Goal: Navigation & Orientation: Understand site structure

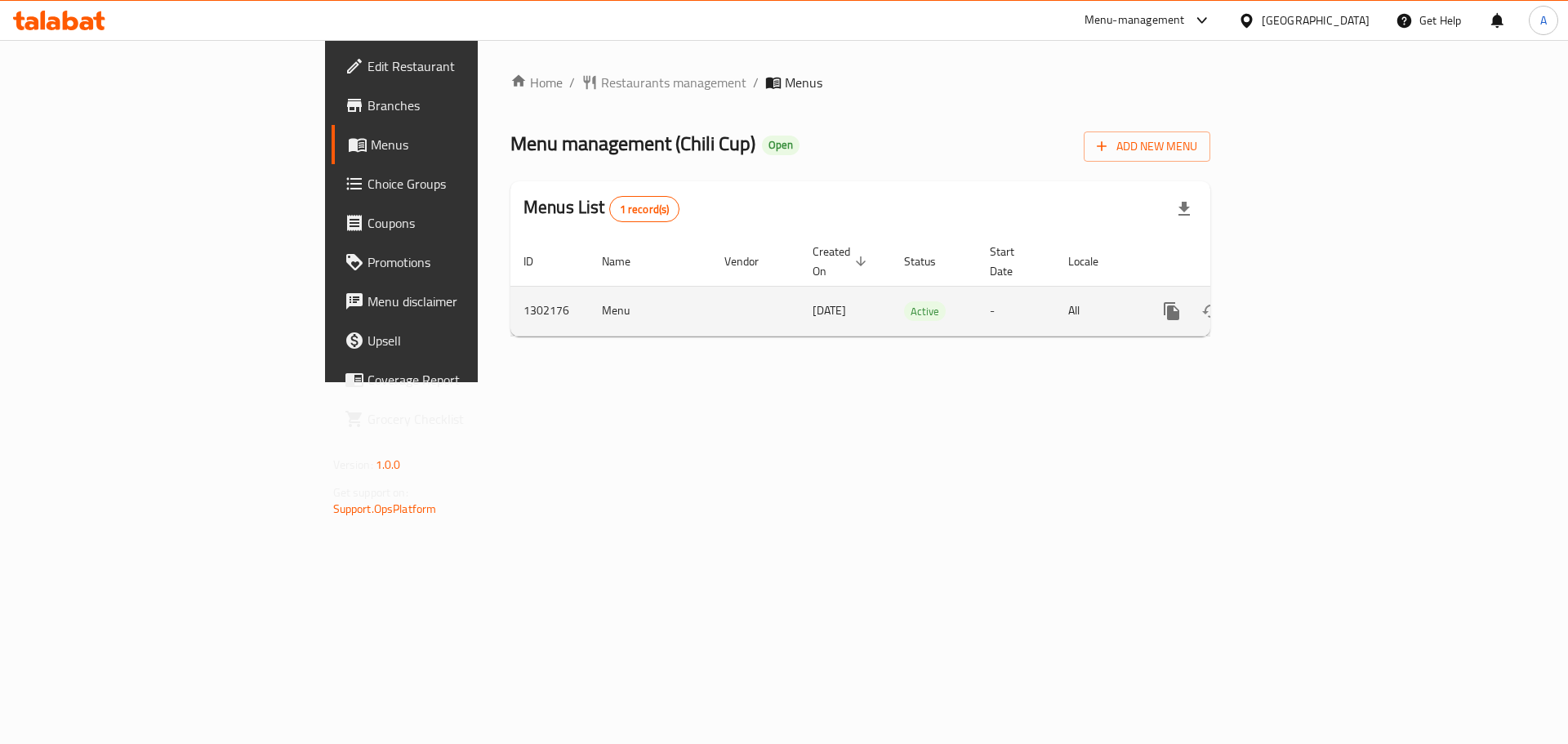
click at [1296, 304] on icon "enhanced table" at bounding box center [1290, 311] width 15 height 15
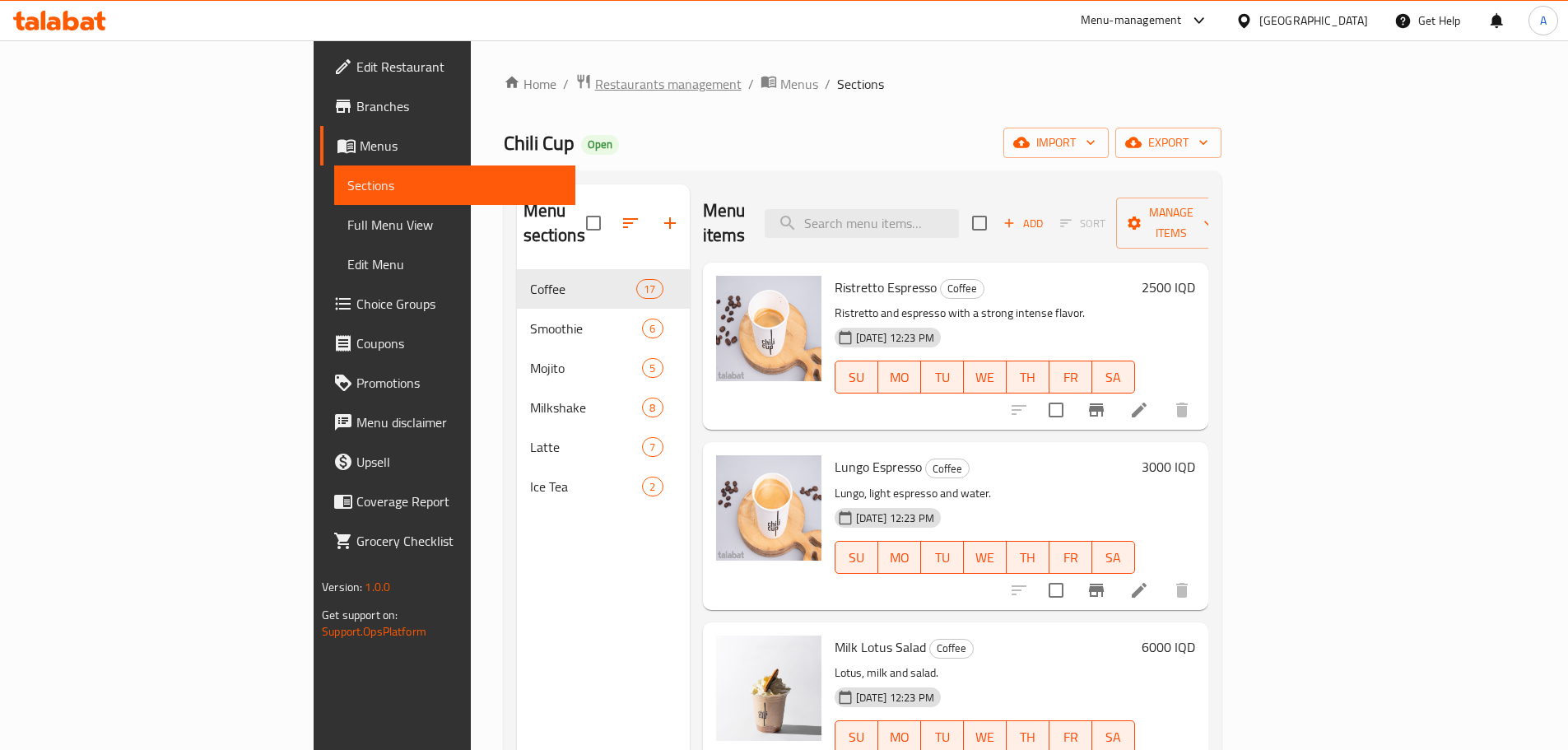
click at [595, 84] on span "Restaurants management" at bounding box center [668, 84] width 146 height 19
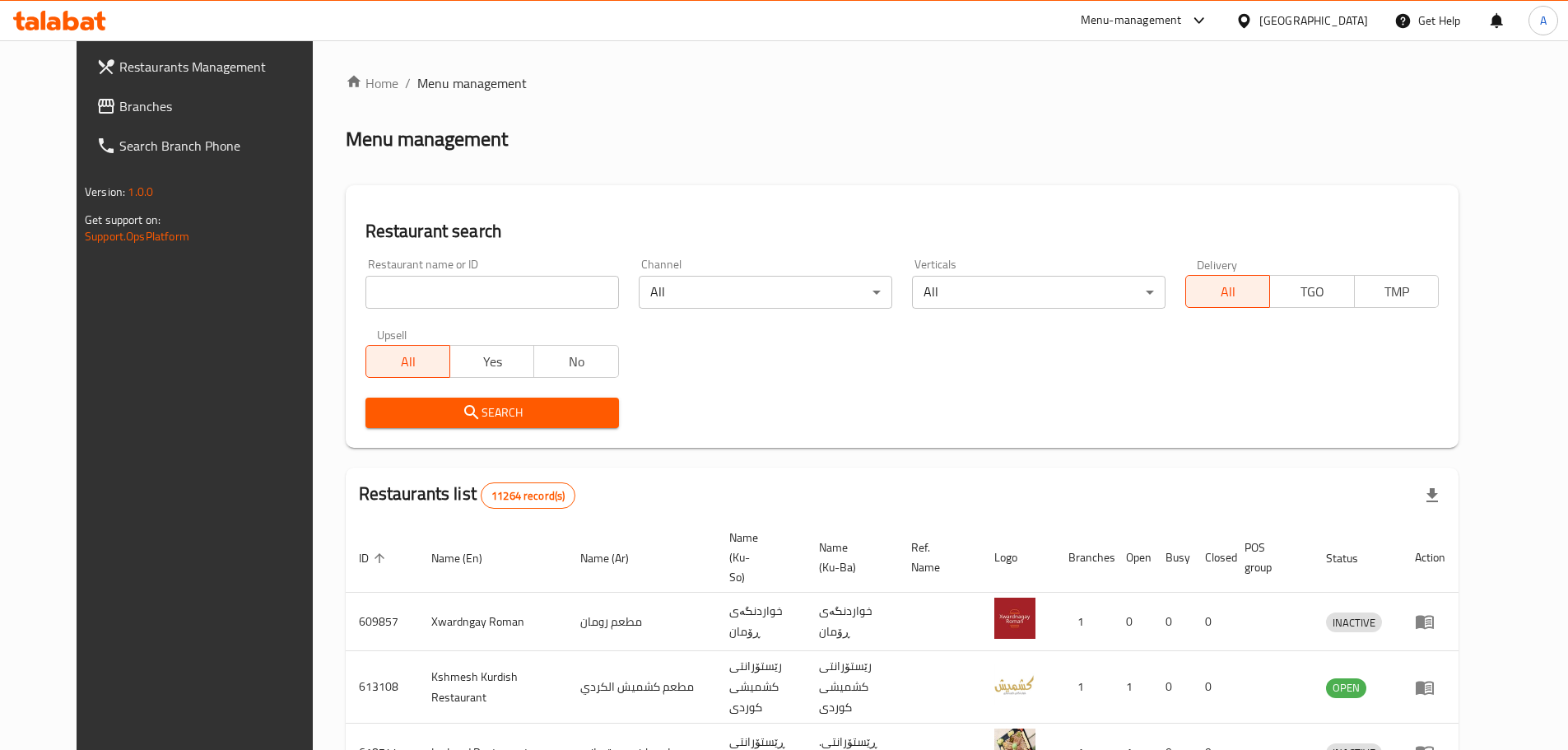
click at [127, 111] on span "Branches" at bounding box center [221, 106] width 205 height 19
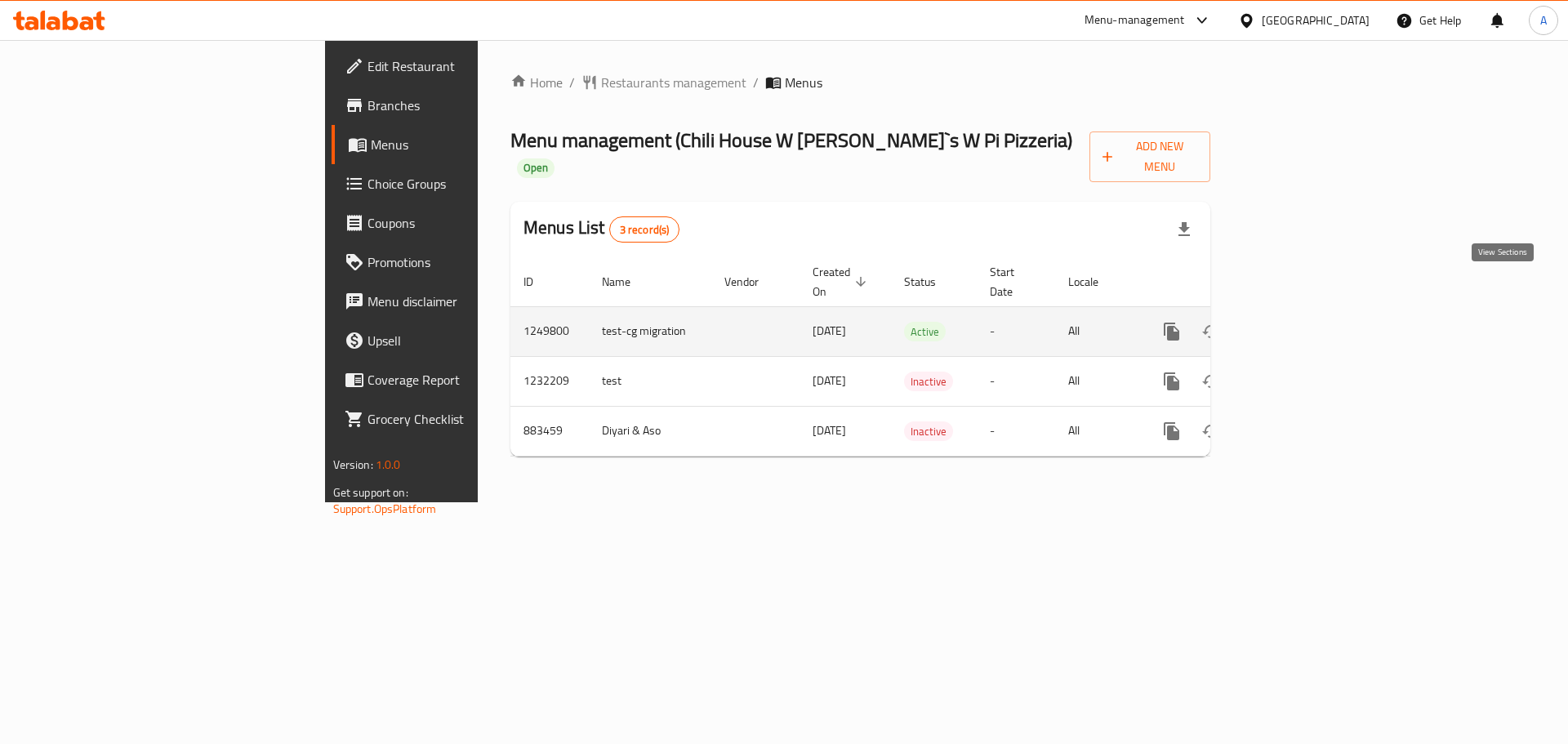
click at [1299, 322] on icon "enhanced table" at bounding box center [1289, 331] width 19 height 19
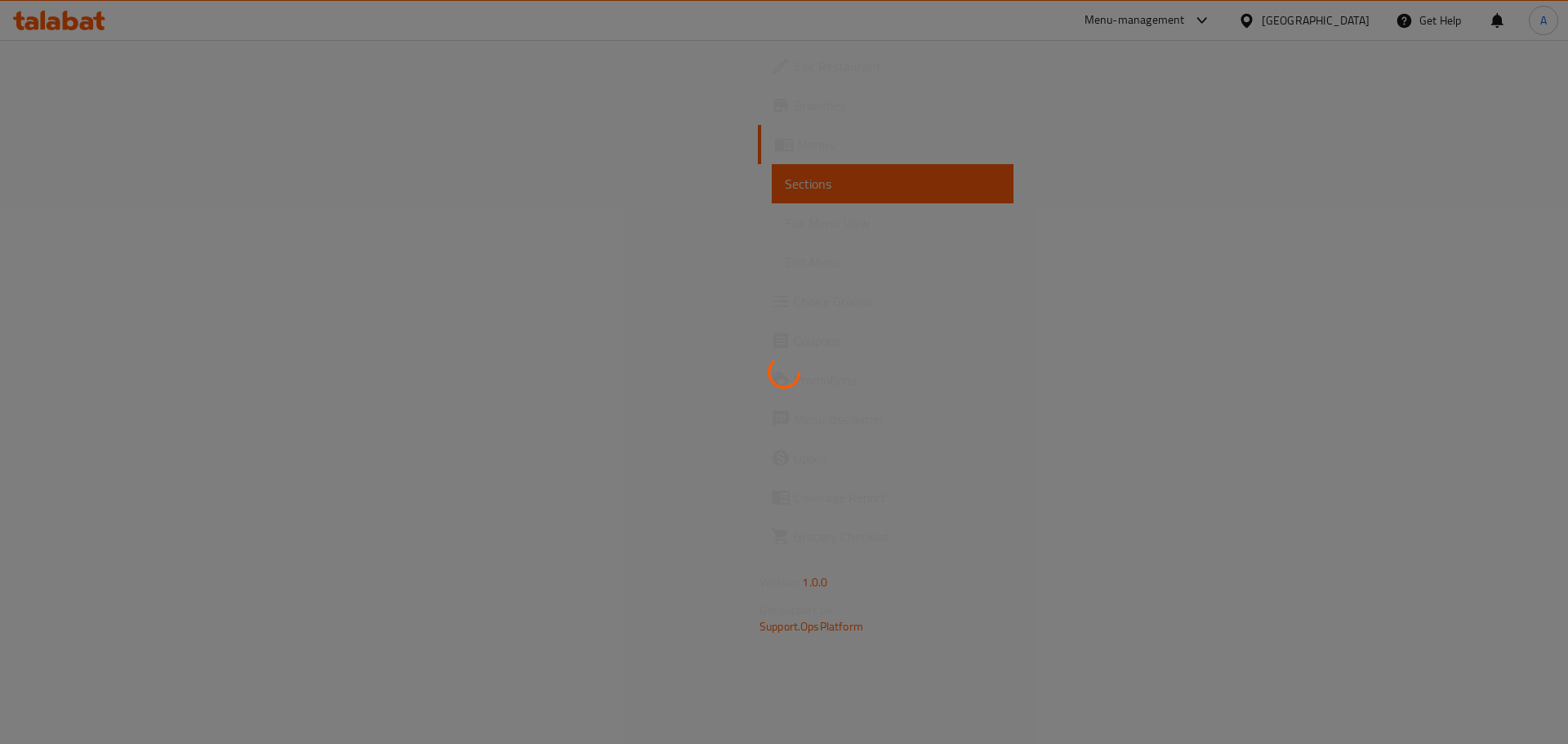
click at [637, 320] on div at bounding box center [784, 372] width 1568 height 744
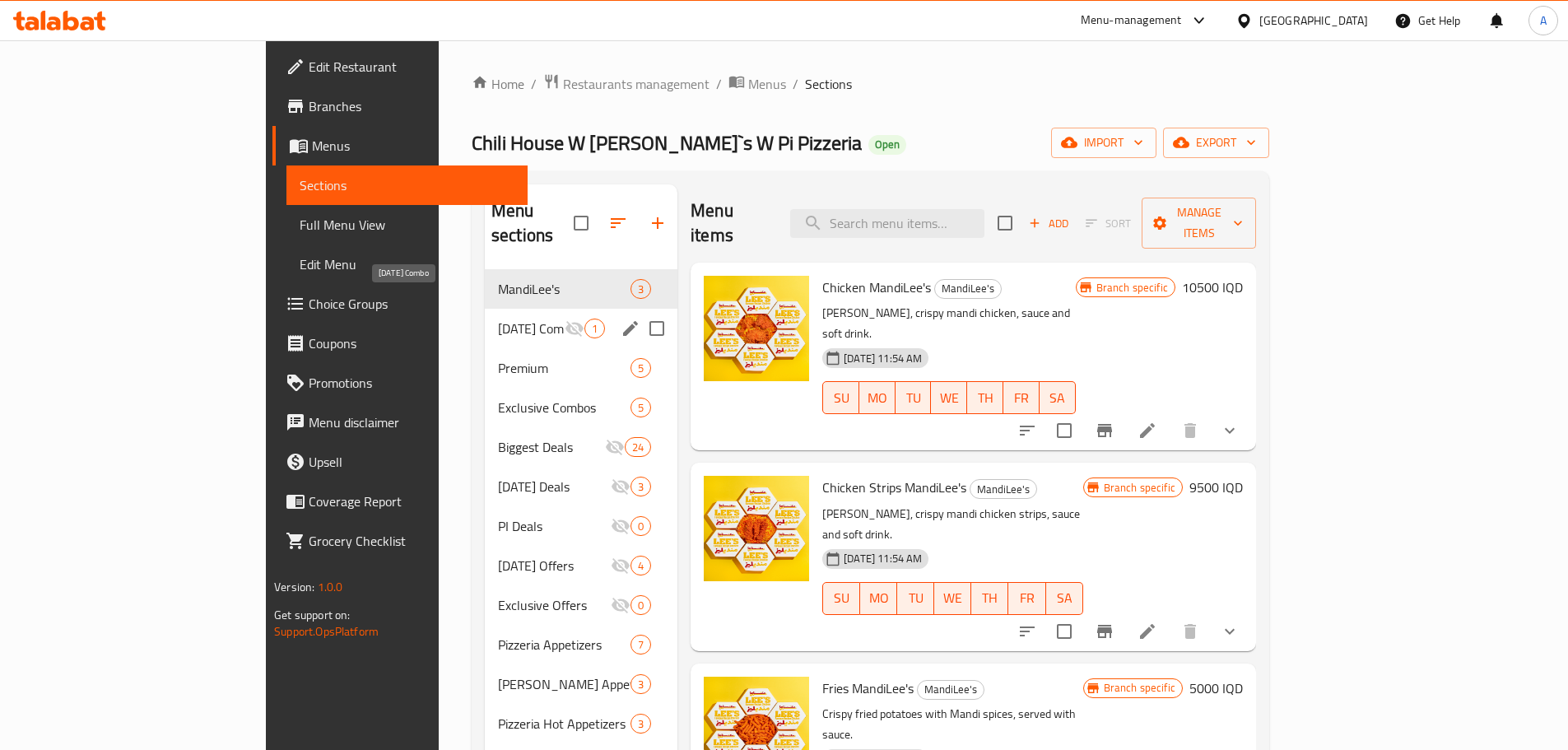
click at [498, 319] on span "[DATE] Combo" at bounding box center [531, 328] width 67 height 19
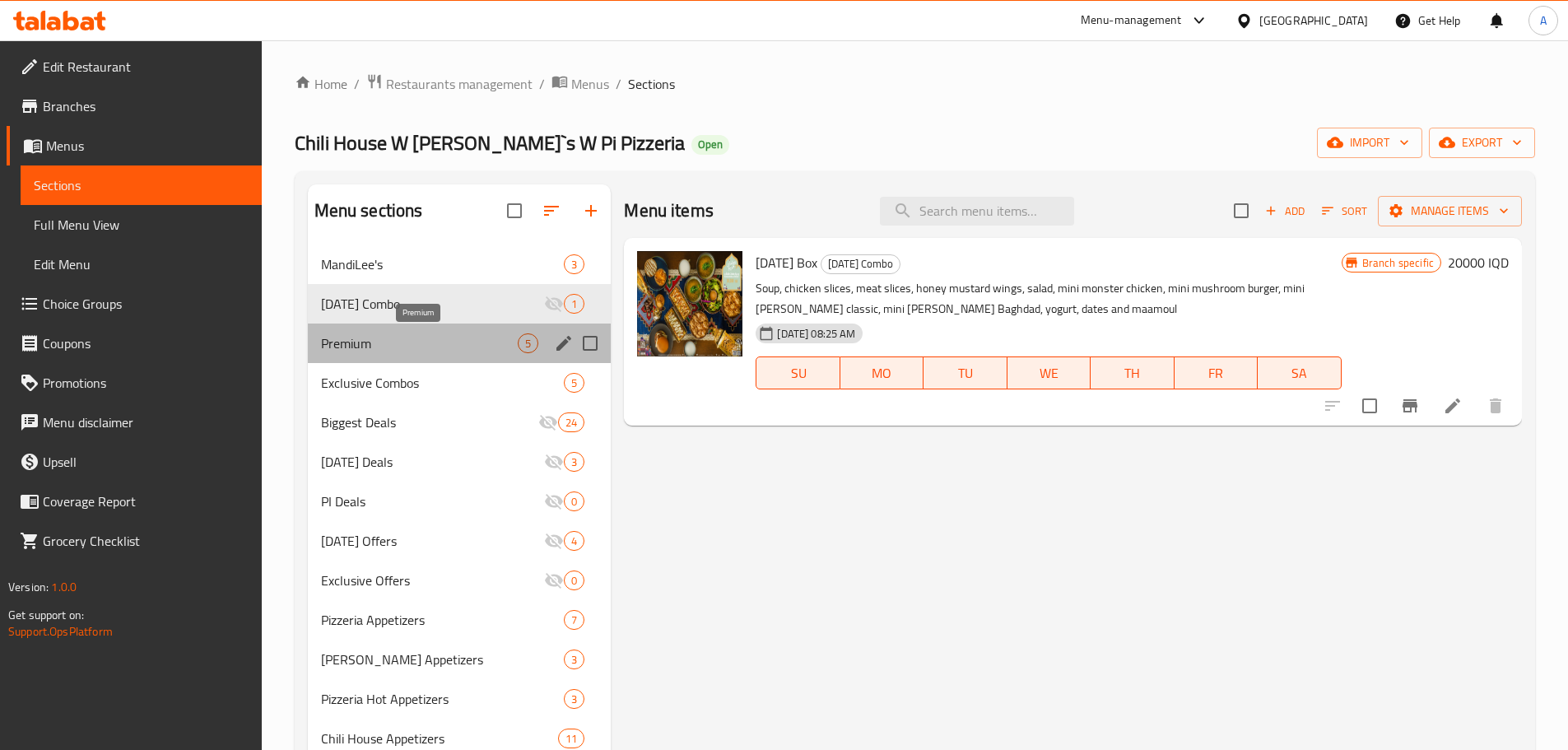
click at [449, 342] on span "Premium" at bounding box center [420, 342] width 198 height 19
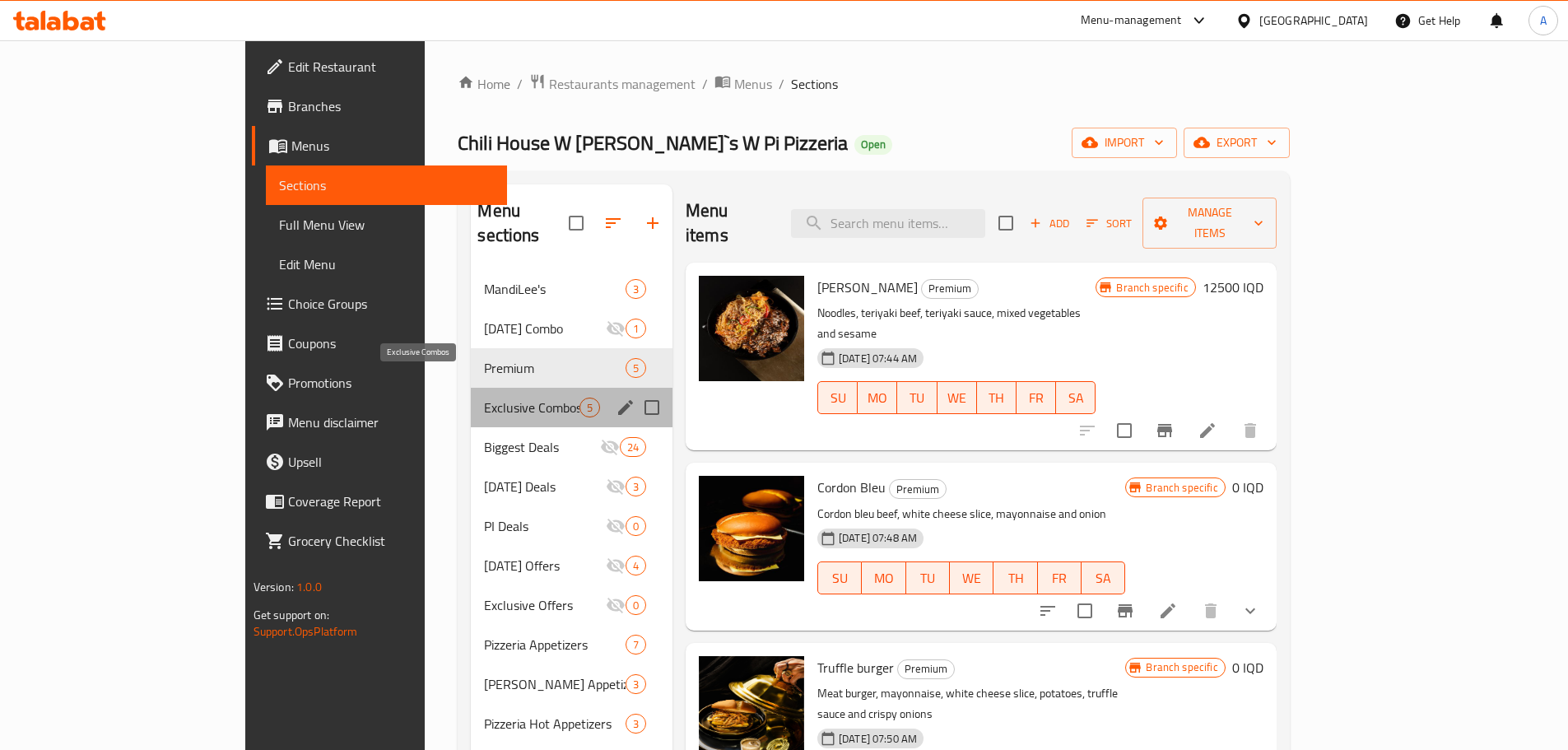
click at [484, 397] on span "Exclusive Combos" at bounding box center [532, 407] width 95 height 19
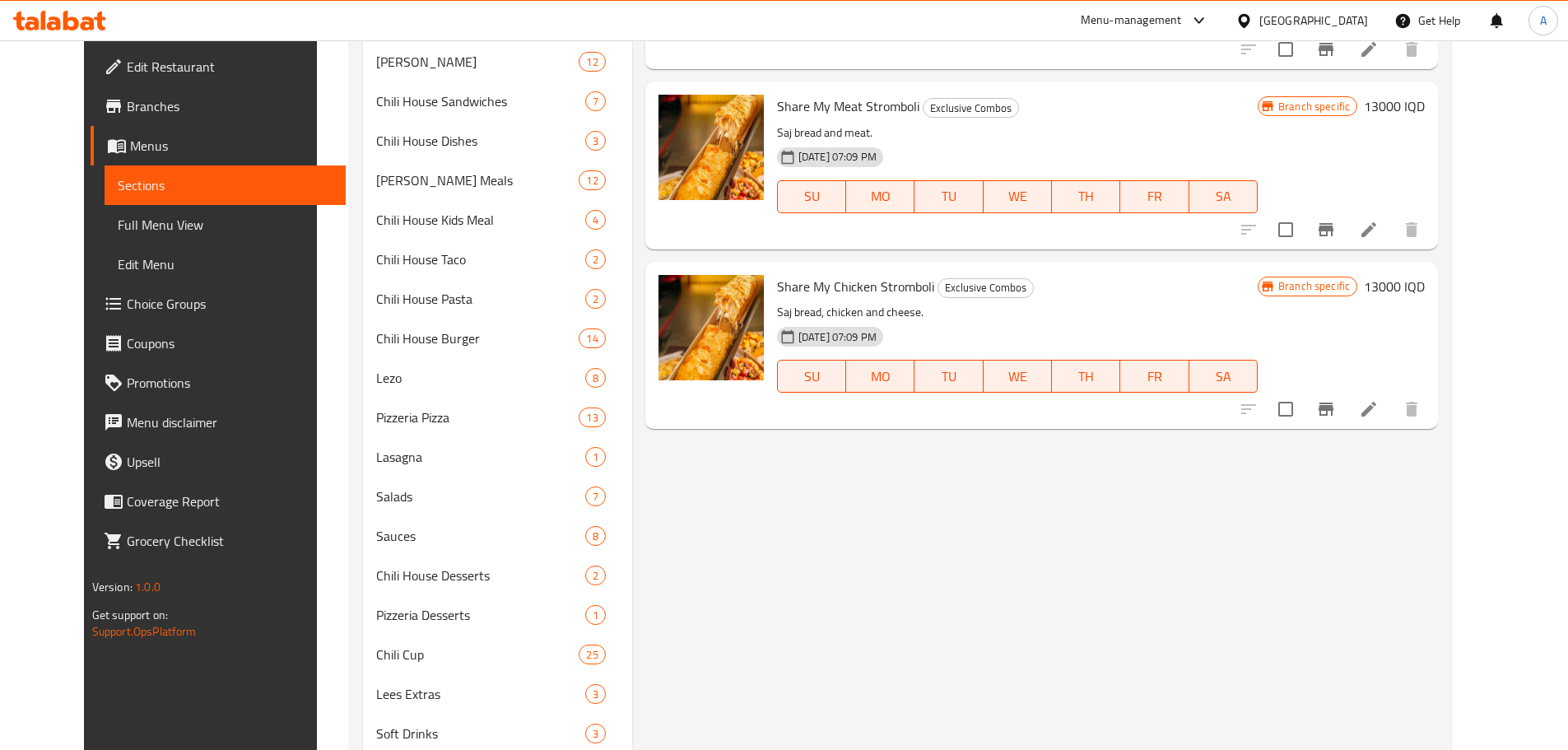
scroll to position [772, 0]
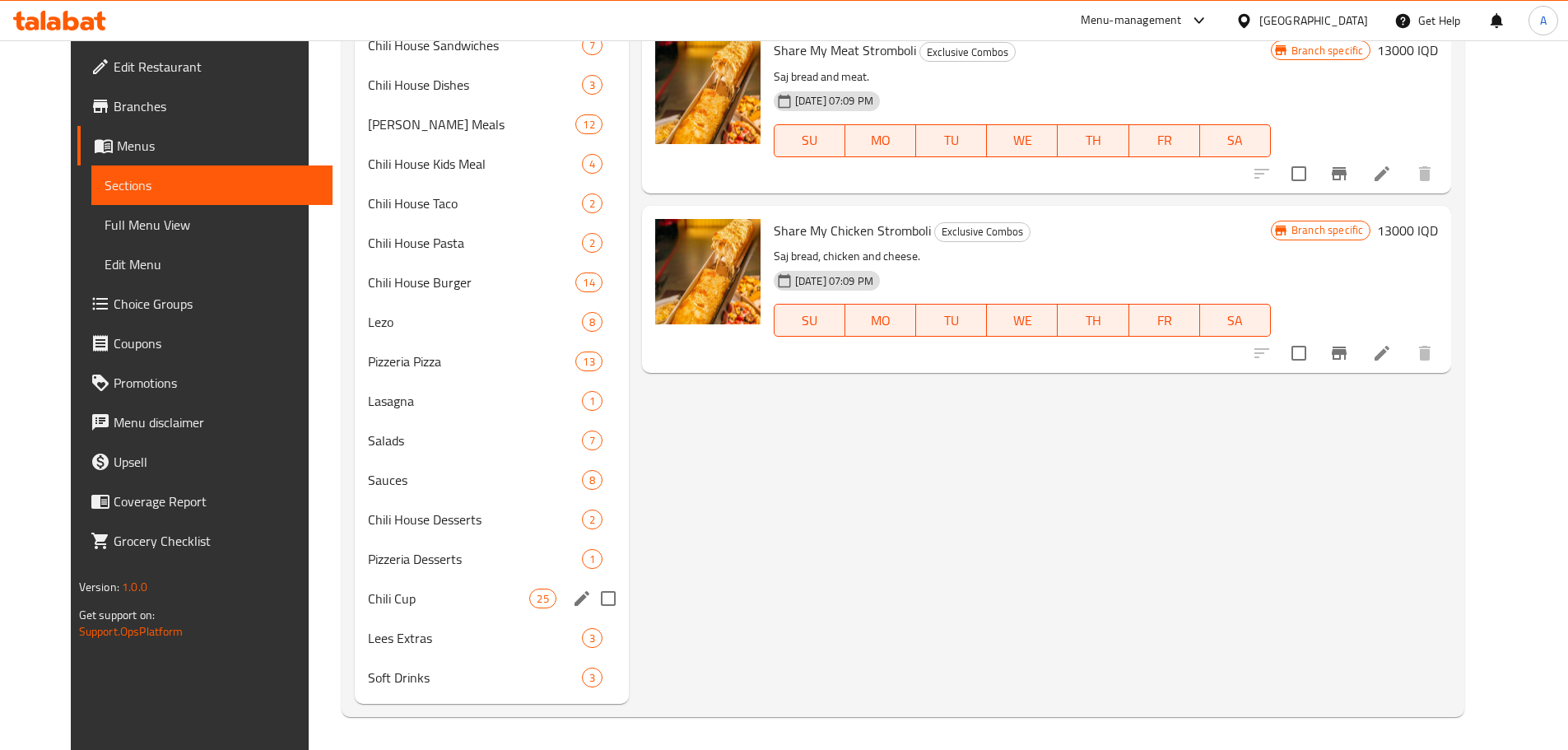
click at [400, 586] on div "Chili Cup 25" at bounding box center [492, 599] width 274 height 40
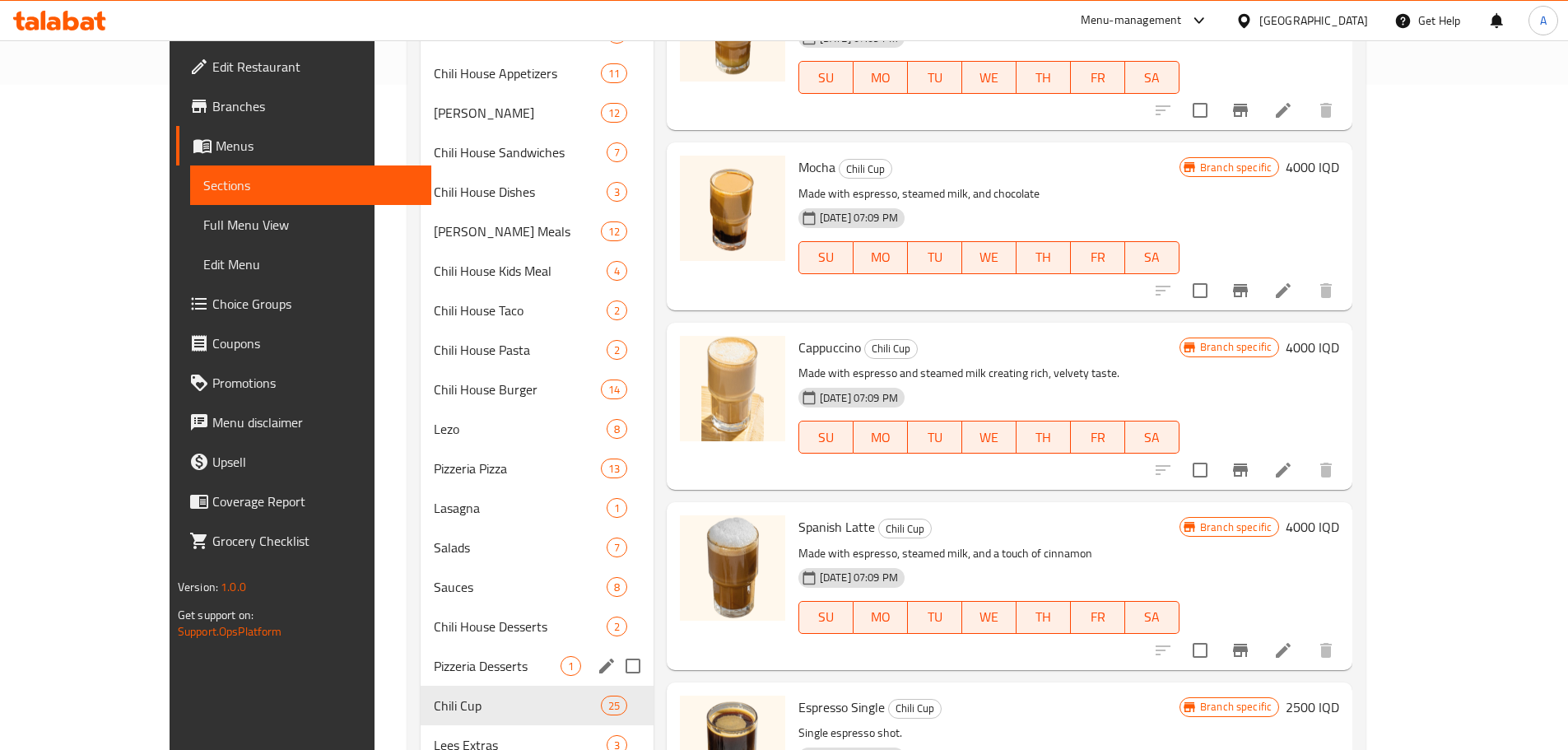
scroll to position [772, 0]
